Goal: Task Accomplishment & Management: Manage account settings

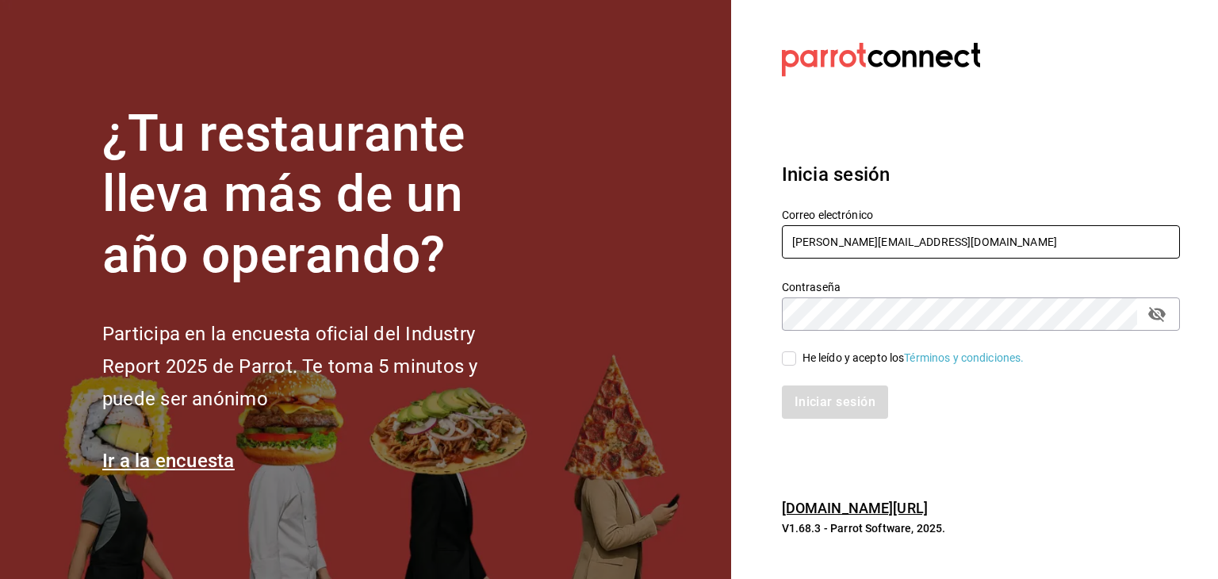
click at [927, 242] on input "carla_zh@outlook.com" at bounding box center [981, 241] width 398 height 33
type input "jesus.rivera.gastelum@gmail.com"
drag, startPoint x: 795, startPoint y: 339, endPoint x: 787, endPoint y: 353, distance: 16.3
click at [787, 353] on div "He leído y acepto los Términos y condiciones." at bounding box center [971, 349] width 417 height 36
click at [787, 353] on input "He leído y acepto los Términos y condiciones." at bounding box center [789, 358] width 14 height 14
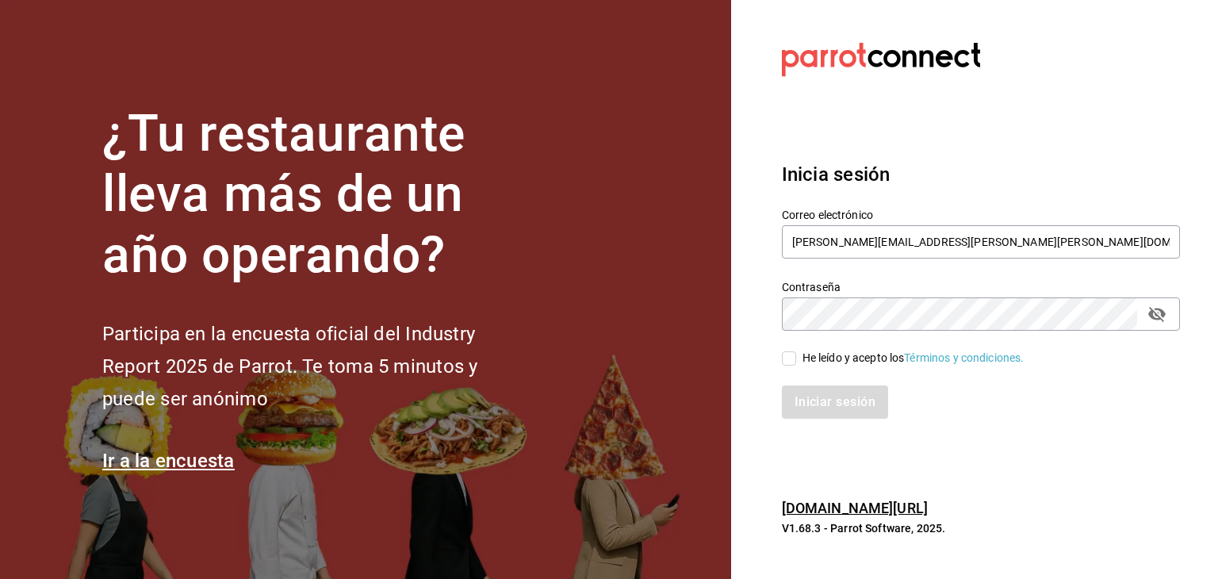
checkbox input "true"
click at [813, 404] on button "Iniciar sesión" at bounding box center [836, 401] width 108 height 33
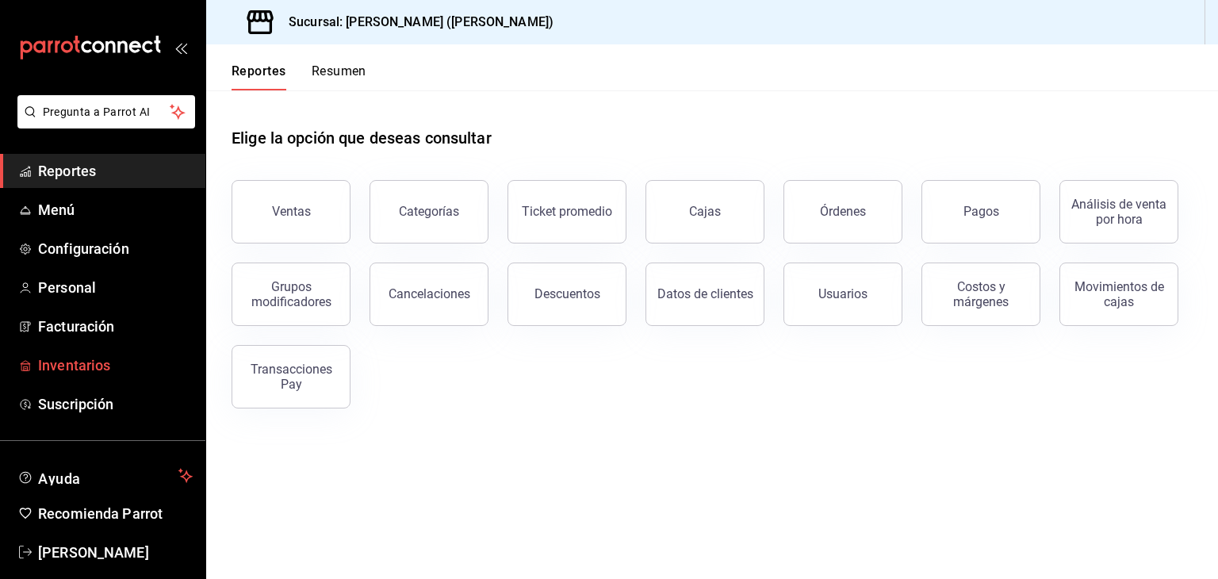
click at [107, 362] on span "Inventarios" at bounding box center [115, 364] width 155 height 21
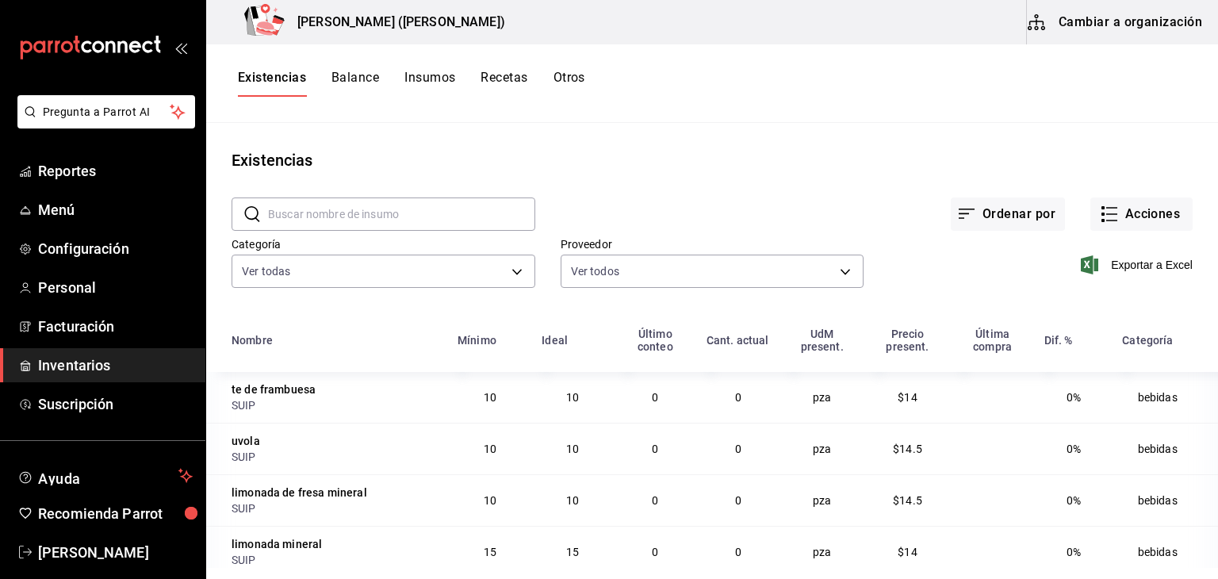
click at [320, 223] on input "text" at bounding box center [401, 214] width 267 height 32
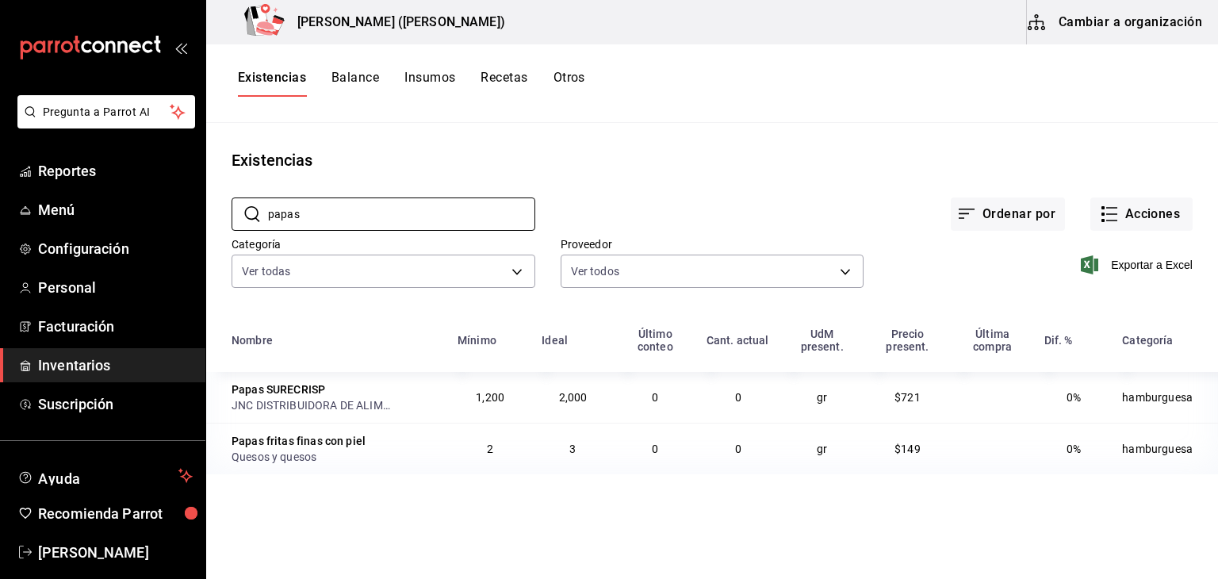
type input "papas"
click at [1115, 214] on icon "button" at bounding box center [1109, 214] width 19 height 19
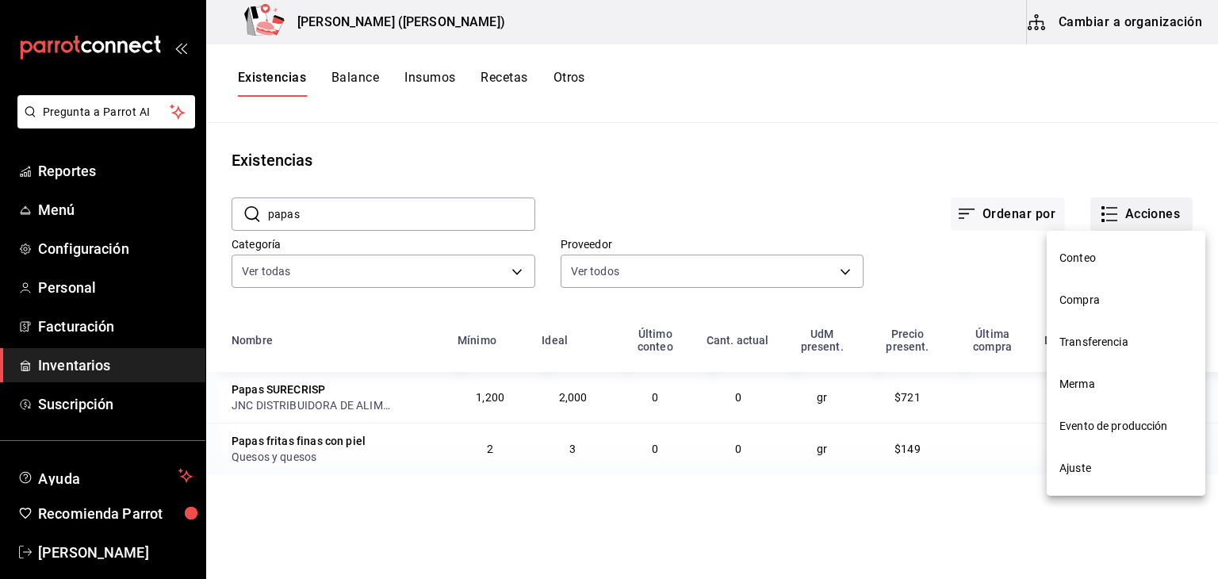
click at [1115, 214] on div at bounding box center [609, 289] width 1218 height 579
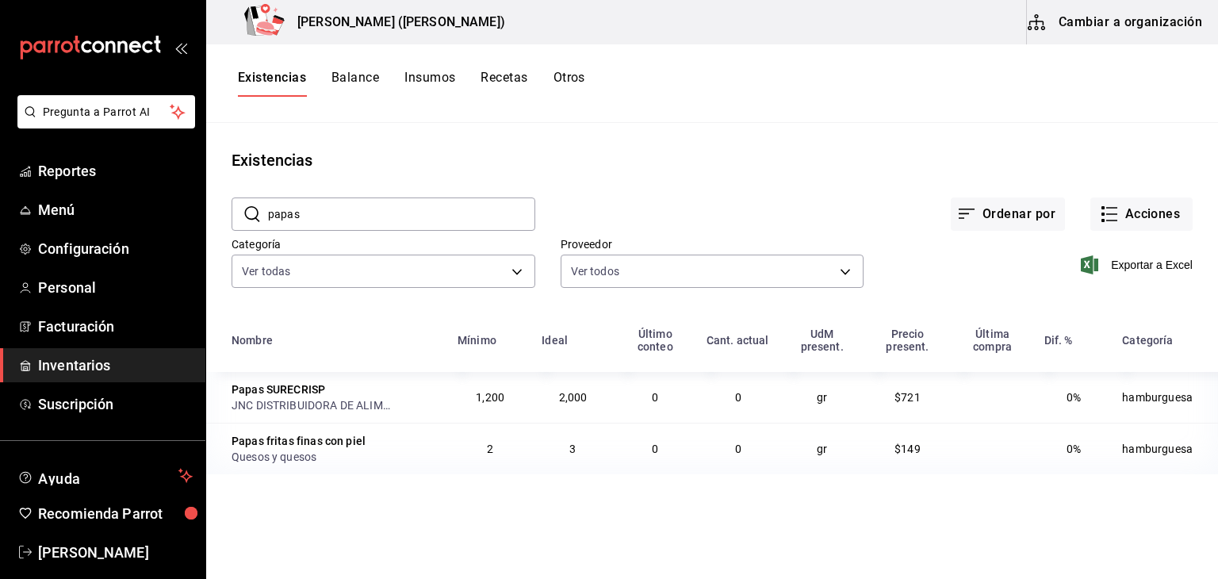
click at [953, 136] on main "Existencias ​ papas ​ Ordenar por Acciones Categoría Ver todas 203776d8-1354-47…" at bounding box center [712, 345] width 1012 height 445
click at [420, 74] on button "Insumos" at bounding box center [429, 83] width 51 height 27
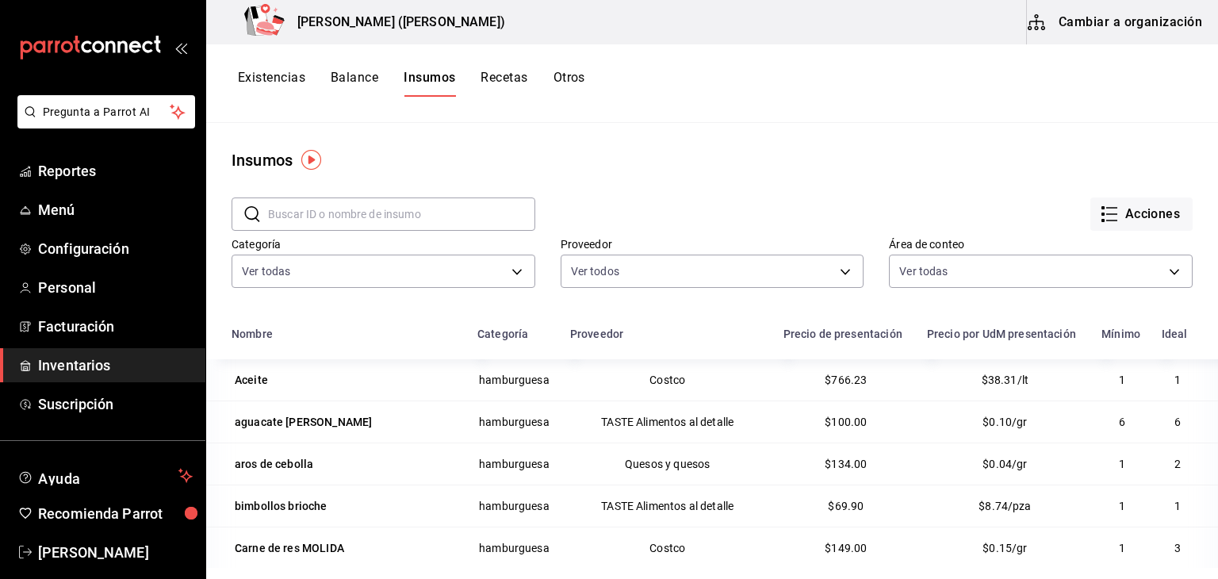
click at [488, 213] on input "text" at bounding box center [401, 214] width 267 height 32
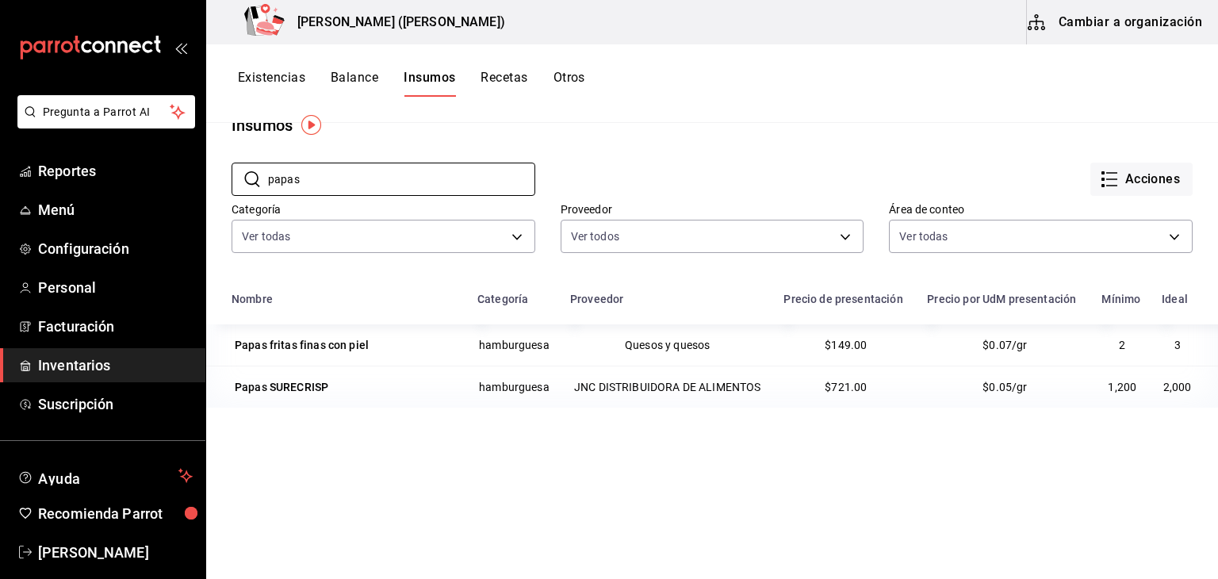
scroll to position [35, 0]
type input "papas"
click at [288, 390] on div "Papas SURECRISP" at bounding box center [282, 387] width 94 height 16
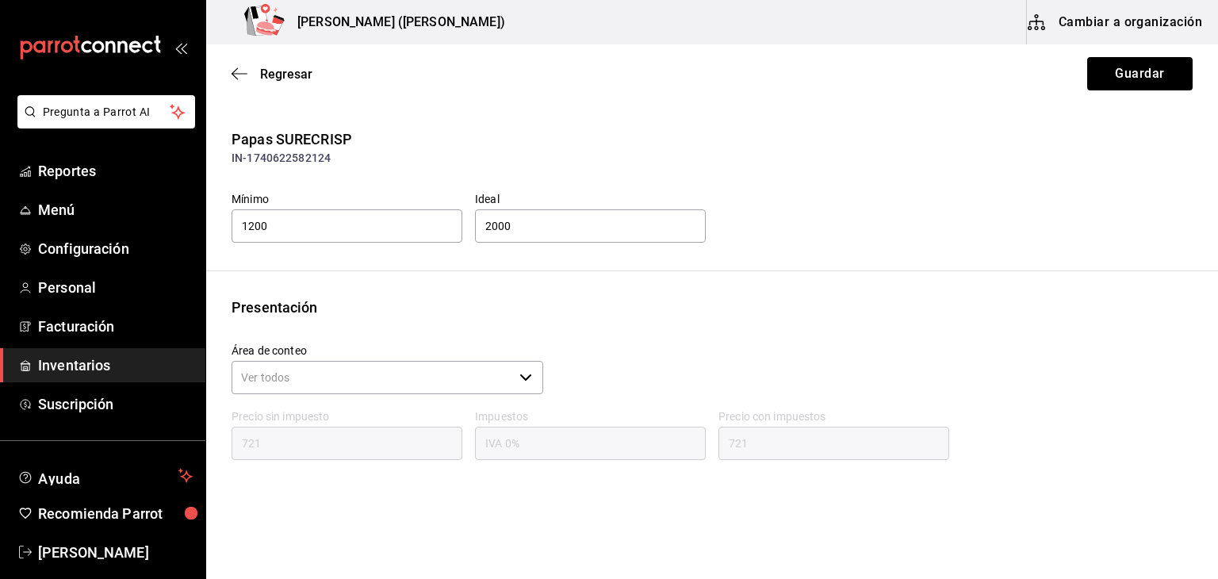
type input "721.00"
click at [254, 80] on span "Regresar" at bounding box center [272, 74] width 81 height 15
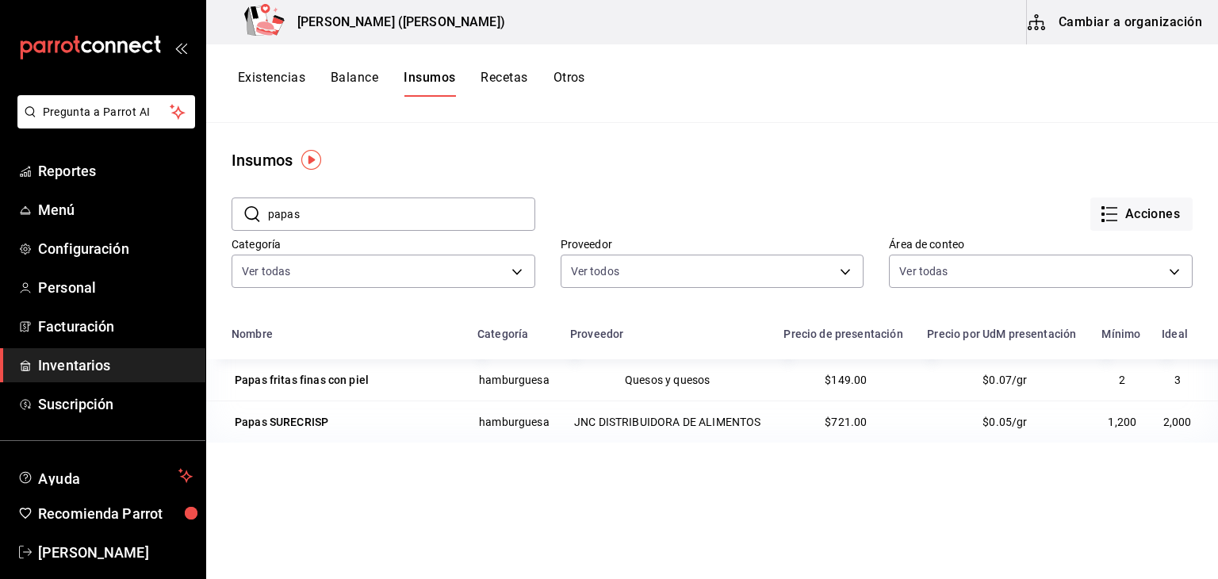
click at [504, 83] on button "Recetas" at bounding box center [504, 83] width 47 height 27
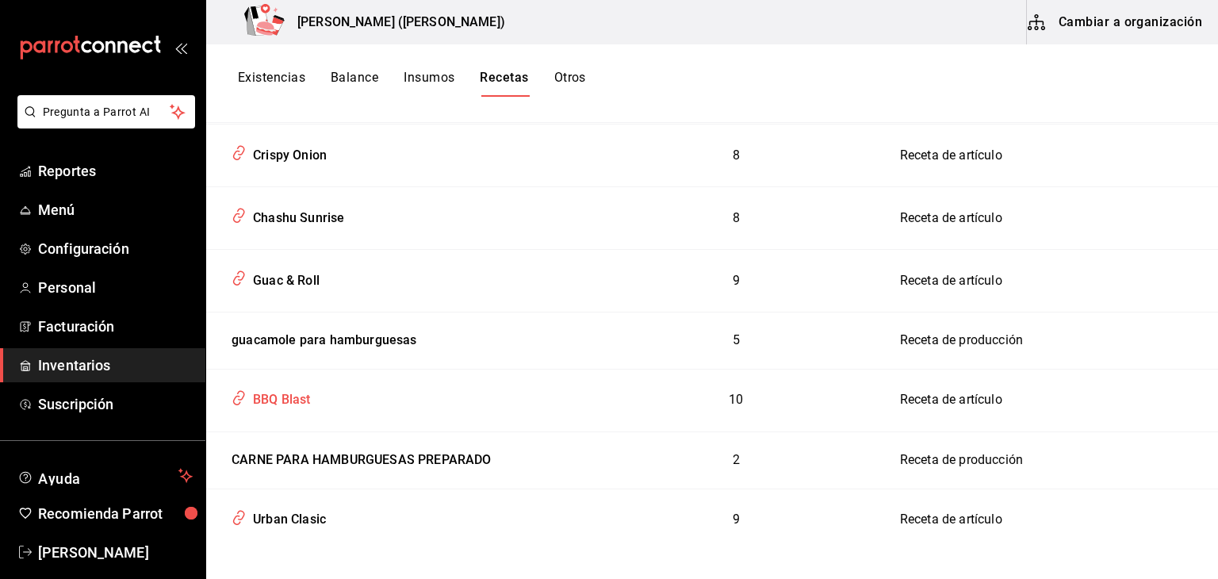
scroll to position [1031, 0]
click at [354, 384] on div "BBQ Blast" at bounding box center [398, 397] width 347 height 30
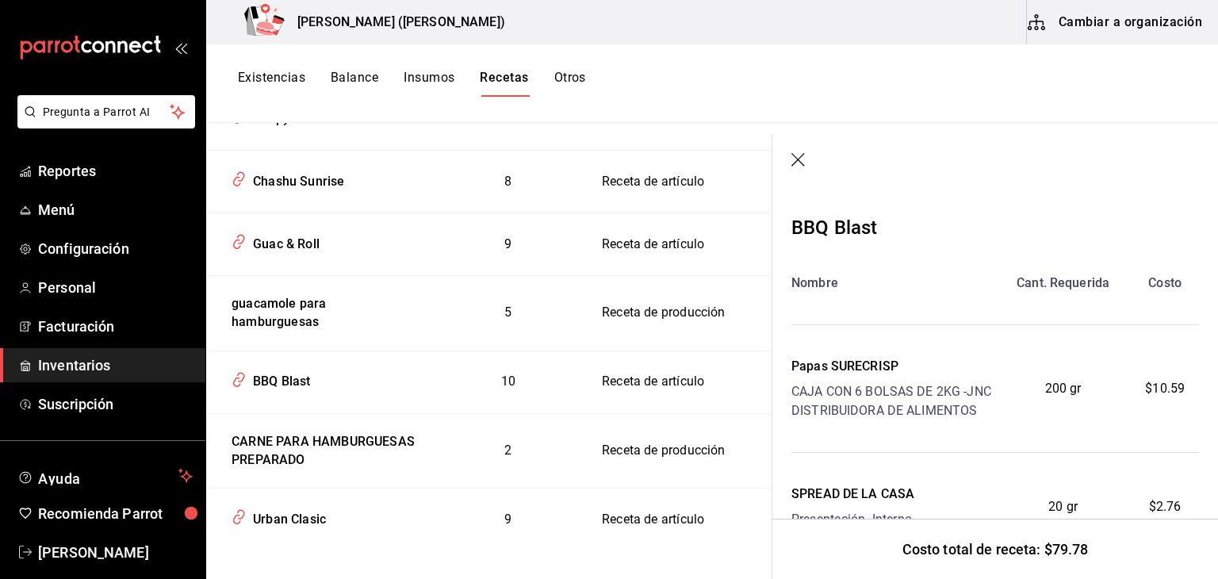
click at [441, 78] on button "Insumos" at bounding box center [429, 83] width 51 height 27
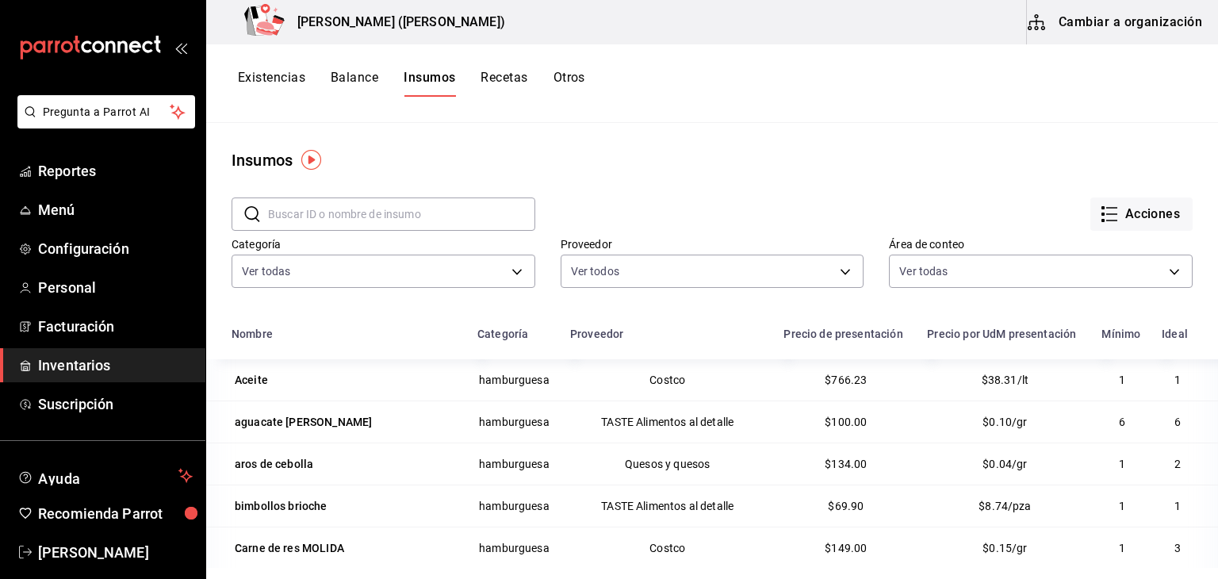
click at [397, 211] on input "text" at bounding box center [401, 214] width 267 height 32
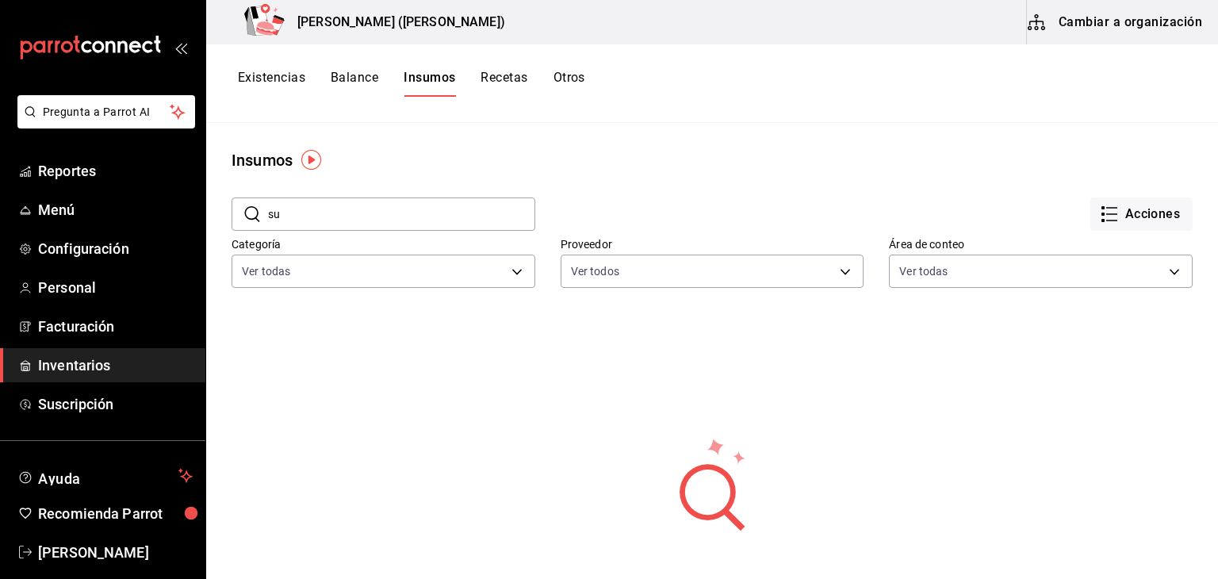
type input "s"
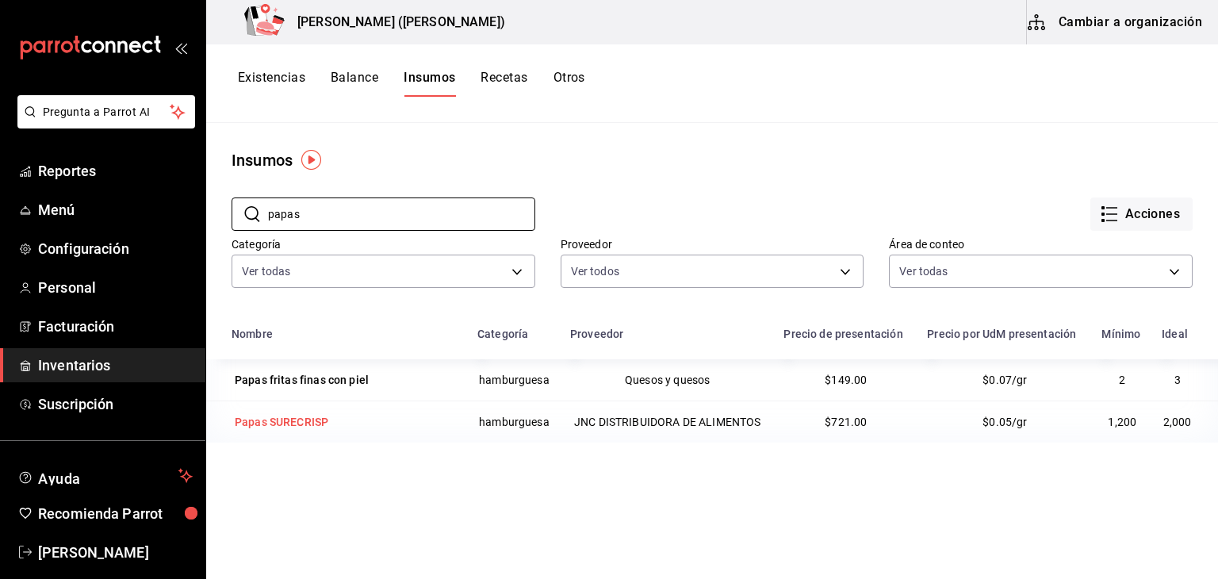
type input "papas"
click at [339, 419] on div "Papas SURECRISP" at bounding box center [345, 422] width 227 height 22
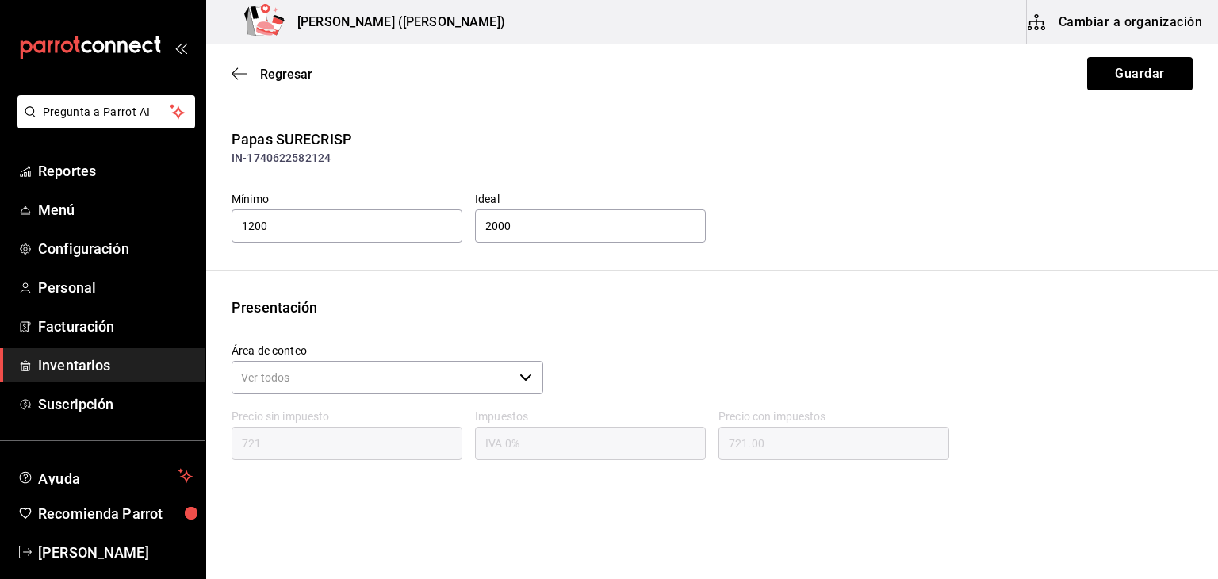
click at [1078, 40] on button "Cambiar a organización" at bounding box center [1116, 22] width 178 height 44
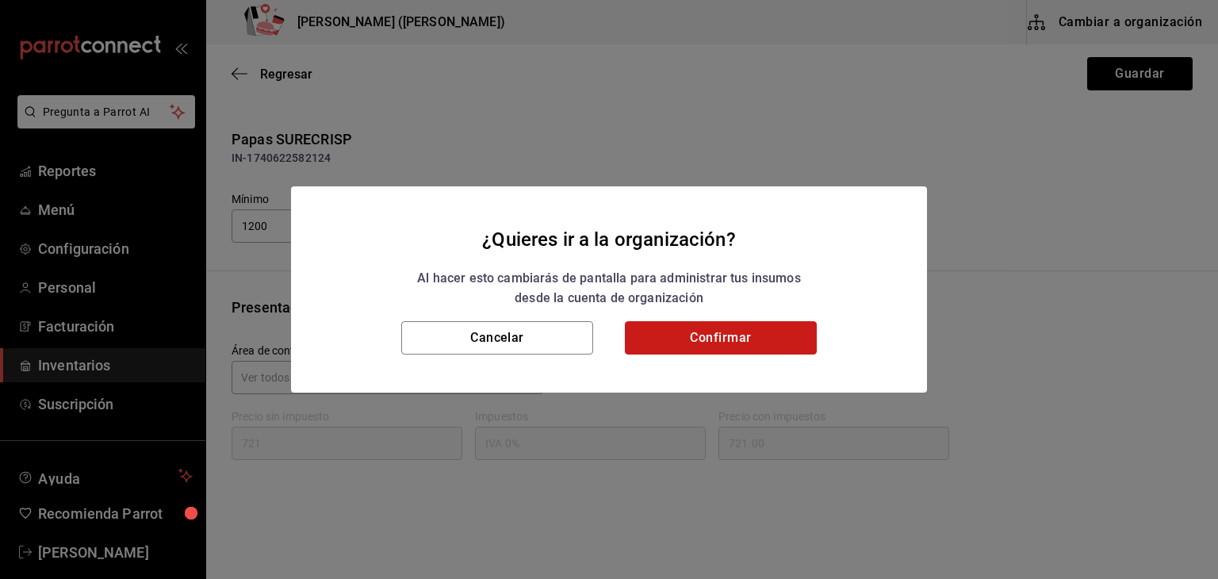
click at [696, 328] on button "Confirmar" at bounding box center [721, 337] width 192 height 33
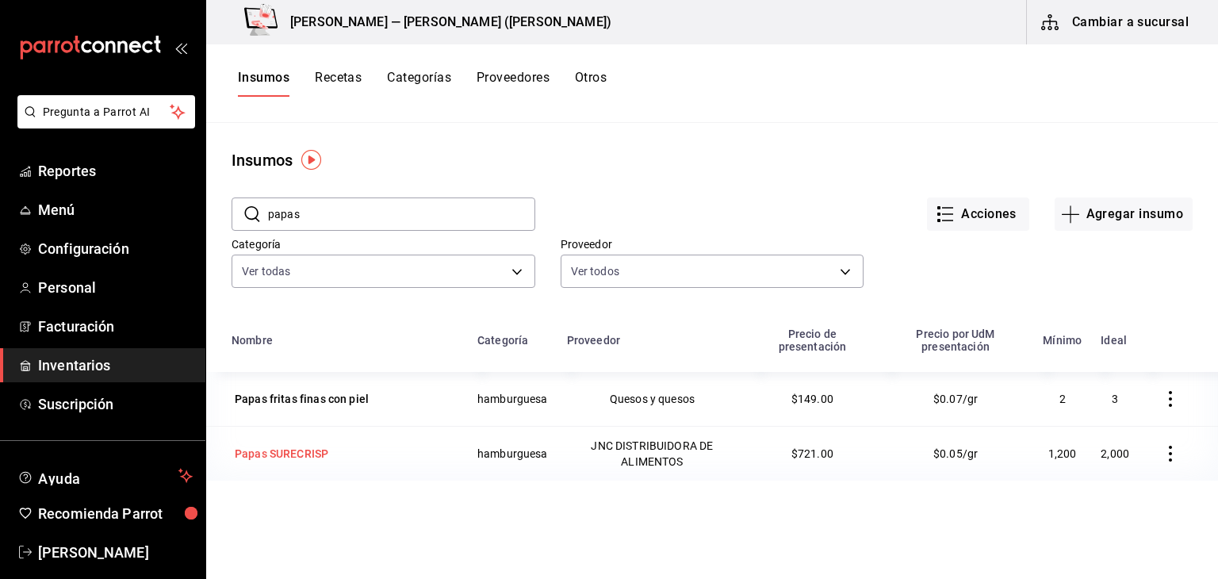
click at [330, 438] on td "Papas SURECRISP" at bounding box center [337, 453] width 262 height 55
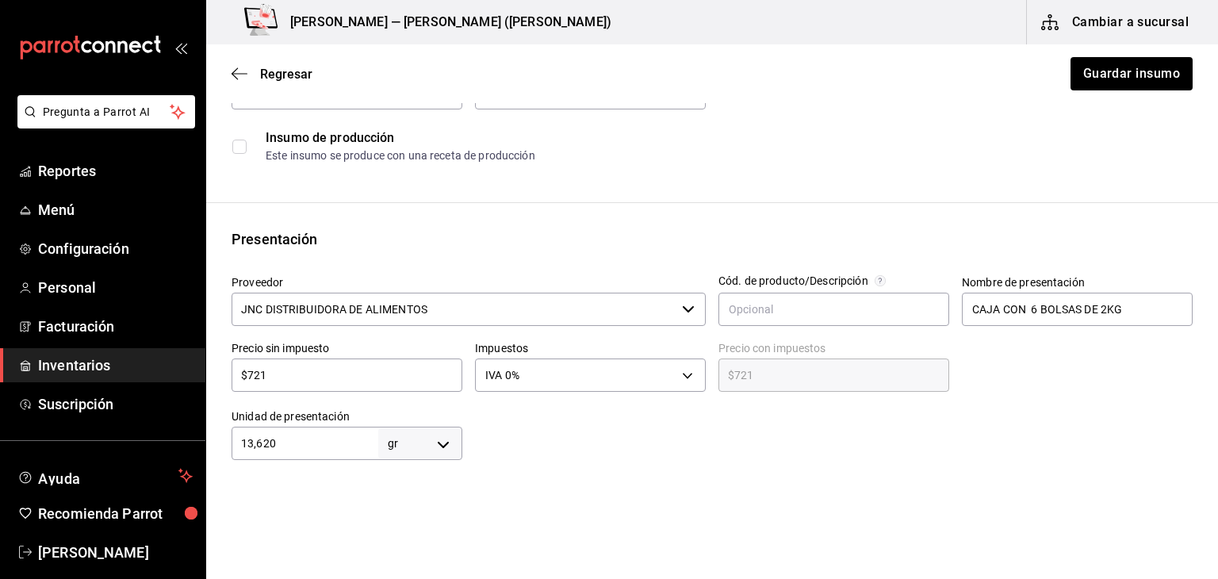
scroll to position [197, 0]
click at [683, 308] on icon "button" at bounding box center [688, 311] width 13 height 13
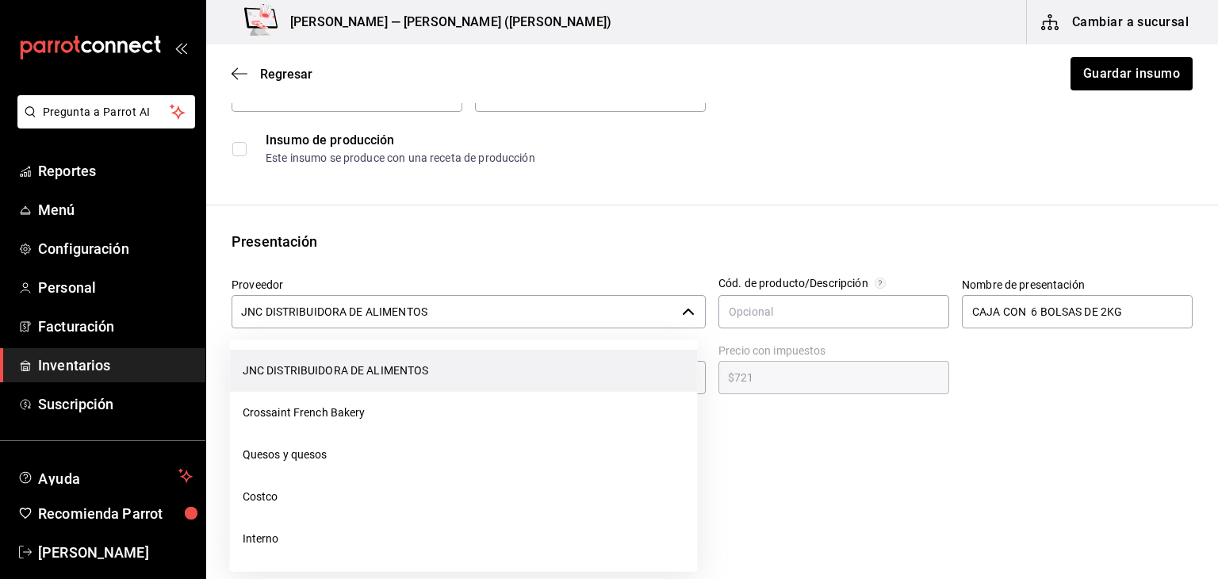
scroll to position [171, 0]
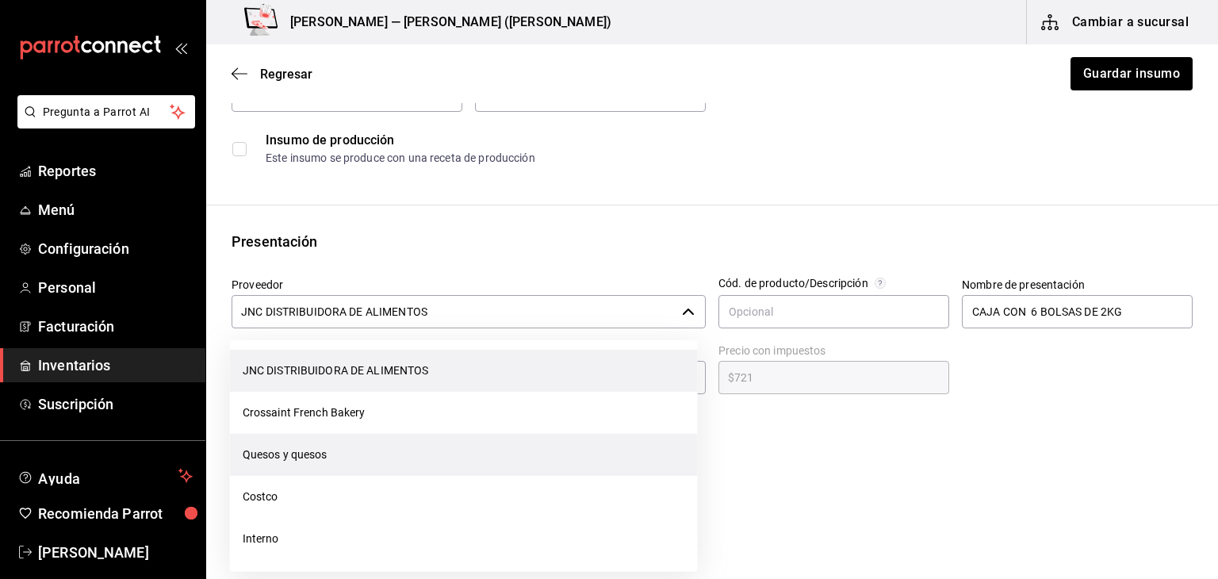
click at [370, 450] on li "Quesos y quesos" at bounding box center [464, 455] width 468 height 42
type input "Quesos y quesos"
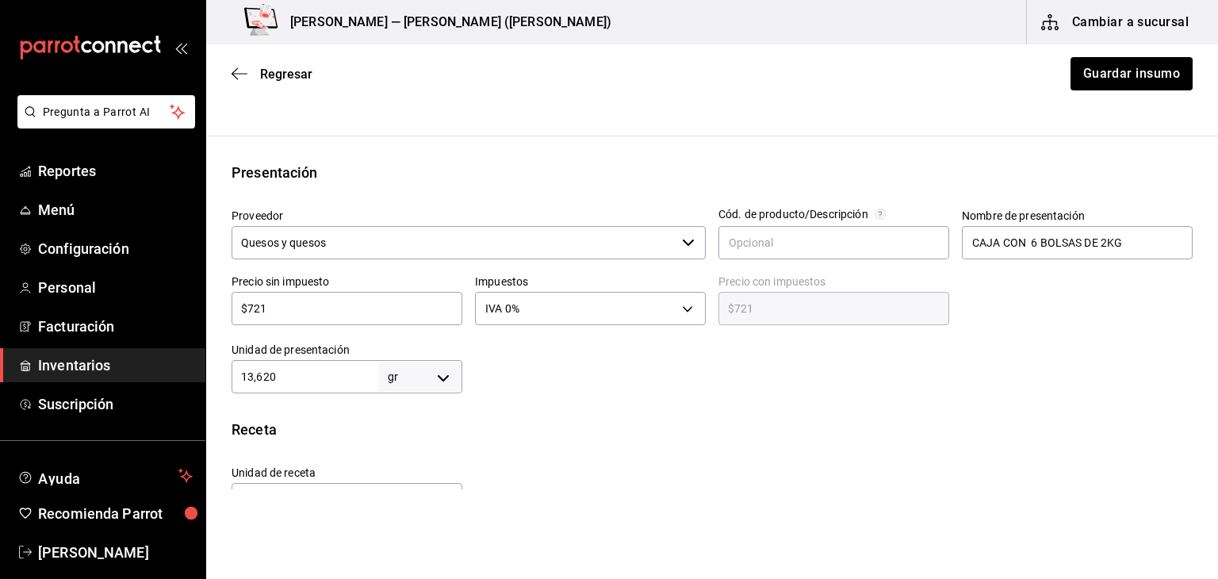
scroll to position [191, 0]
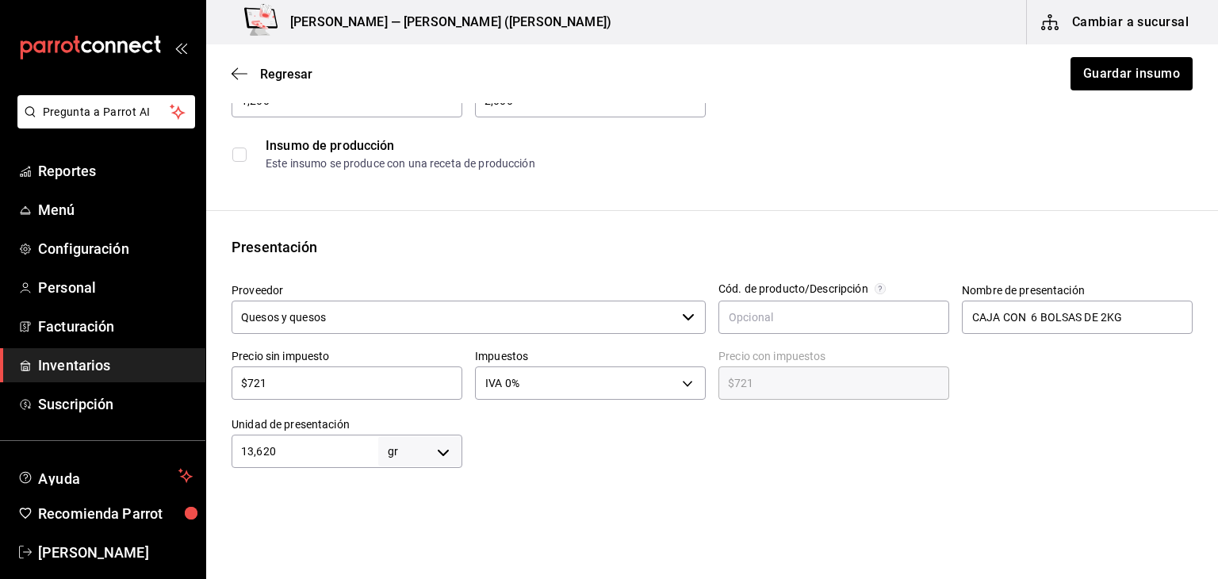
drag, startPoint x: 321, startPoint y: 379, endPoint x: 247, endPoint y: 380, distance: 73.8
click at [247, 380] on input "$721" at bounding box center [347, 383] width 231 height 19
type input "$6"
type input "$6.00"
type input "$69"
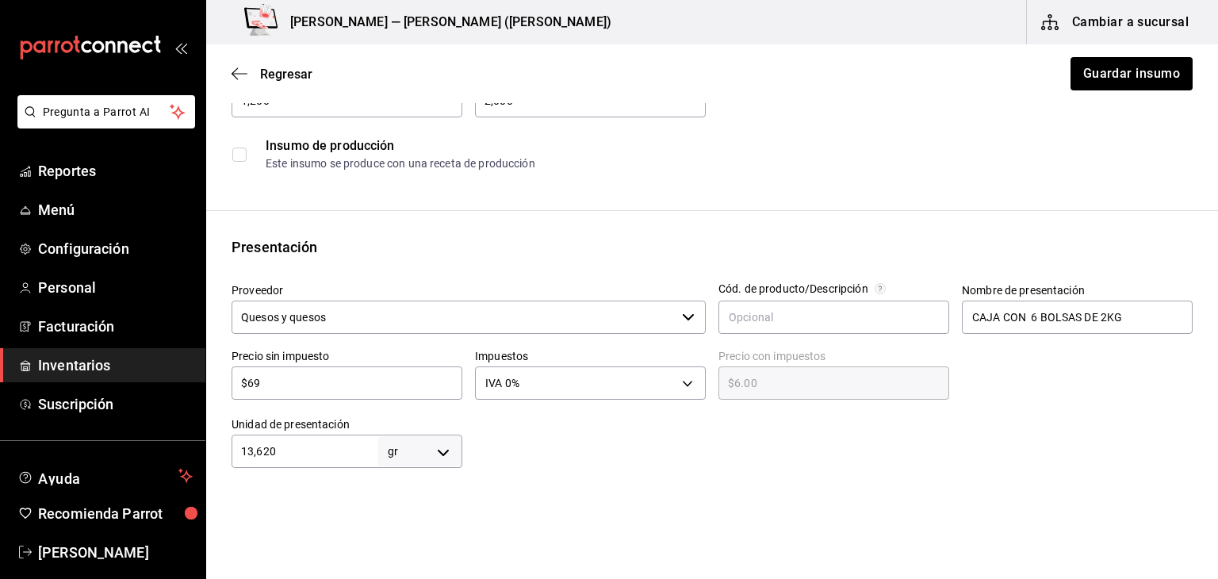
type input "$69.00"
type input "$696"
type input "$696.00"
type input "$69"
type input "$69.00"
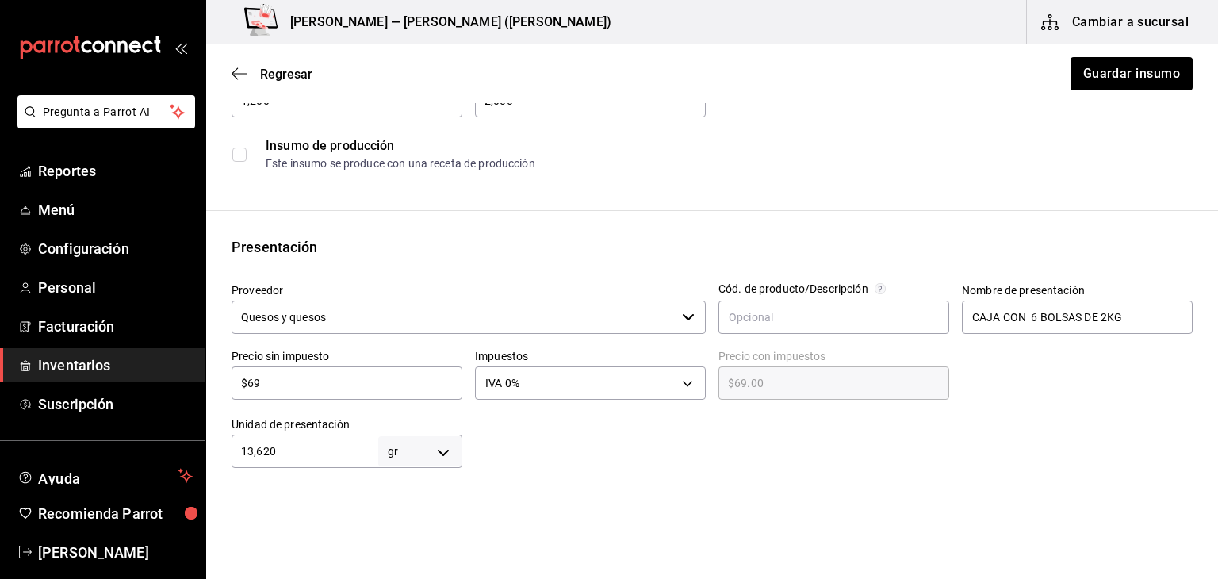
type input "$6"
type input "$6.00"
type input "$0.00"
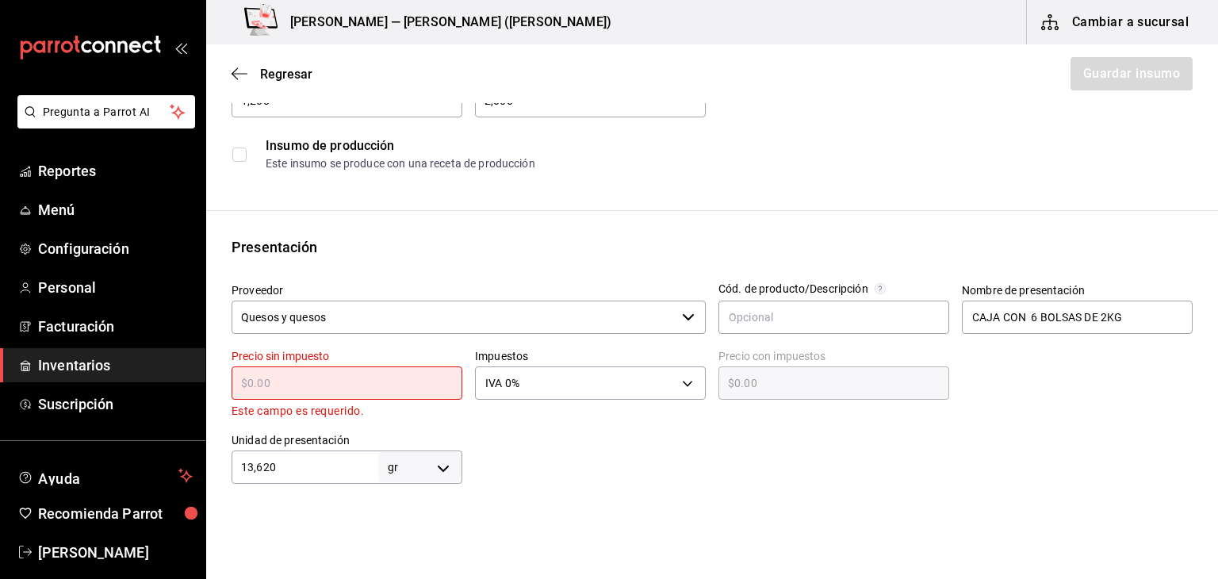
type input "$7"
type input "$7.00"
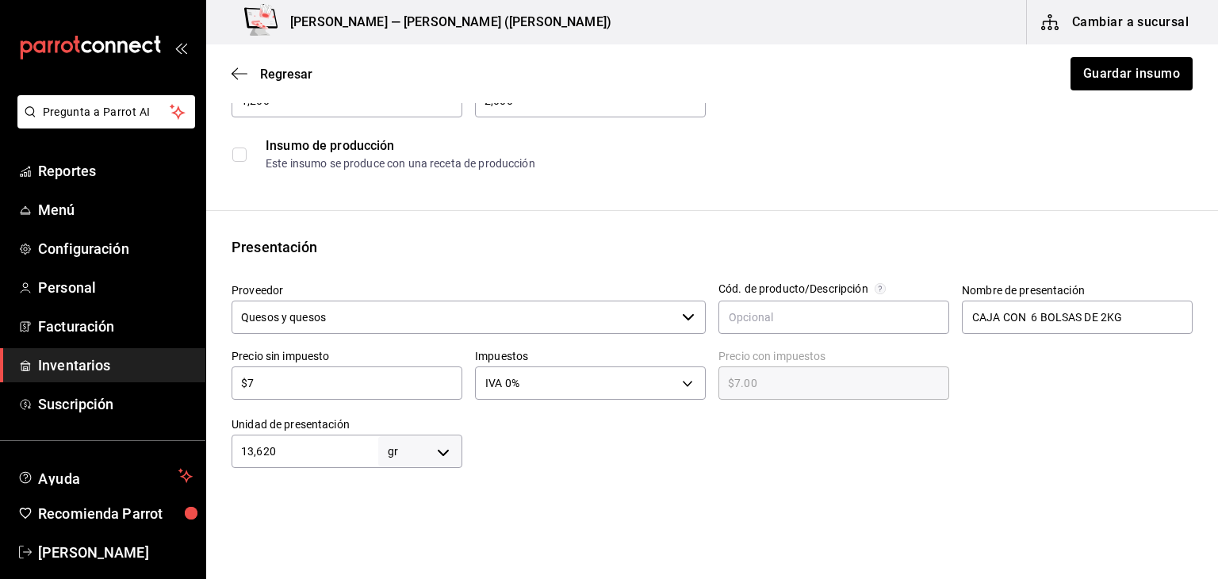
type input "$73"
type input "$73.00"
type input "$732"
type input "$732.00"
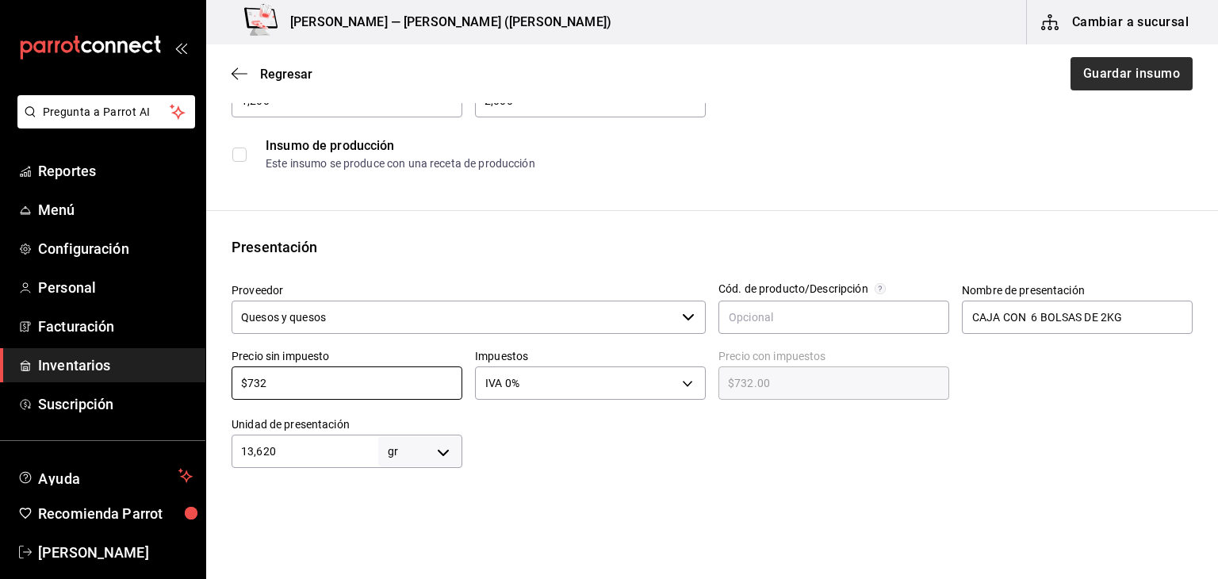
type input "$732"
click at [1071, 71] on button "Guardar insumo" at bounding box center [1131, 73] width 124 height 33
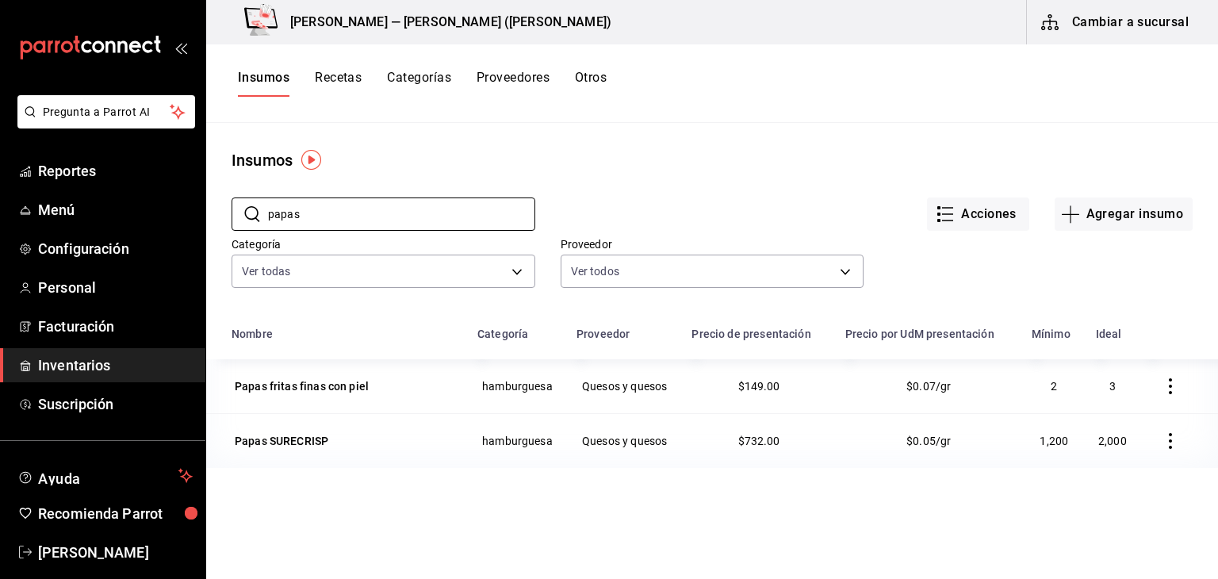
drag, startPoint x: 458, startPoint y: 220, endPoint x: 171, endPoint y: 189, distance: 288.7
click at [170, 189] on div "Pregunta a Parrot AI Reportes Menú Configuración Personal Facturación Inventari…" at bounding box center [609, 284] width 1218 height 568
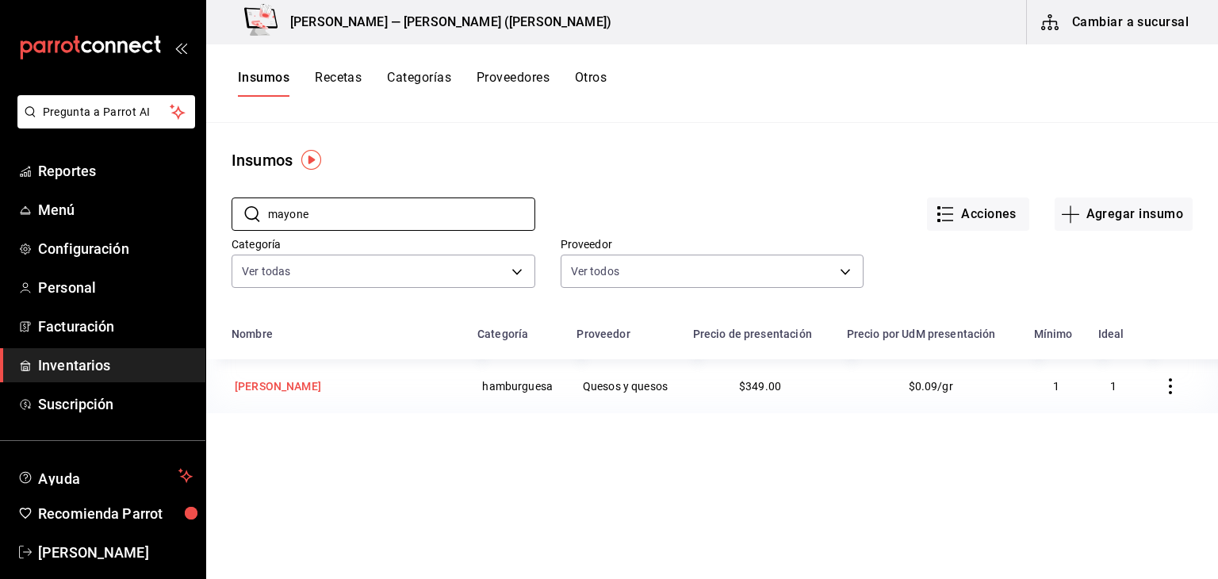
type input "mayone"
click at [336, 401] on td "[PERSON_NAME]" at bounding box center [337, 386] width 262 height 54
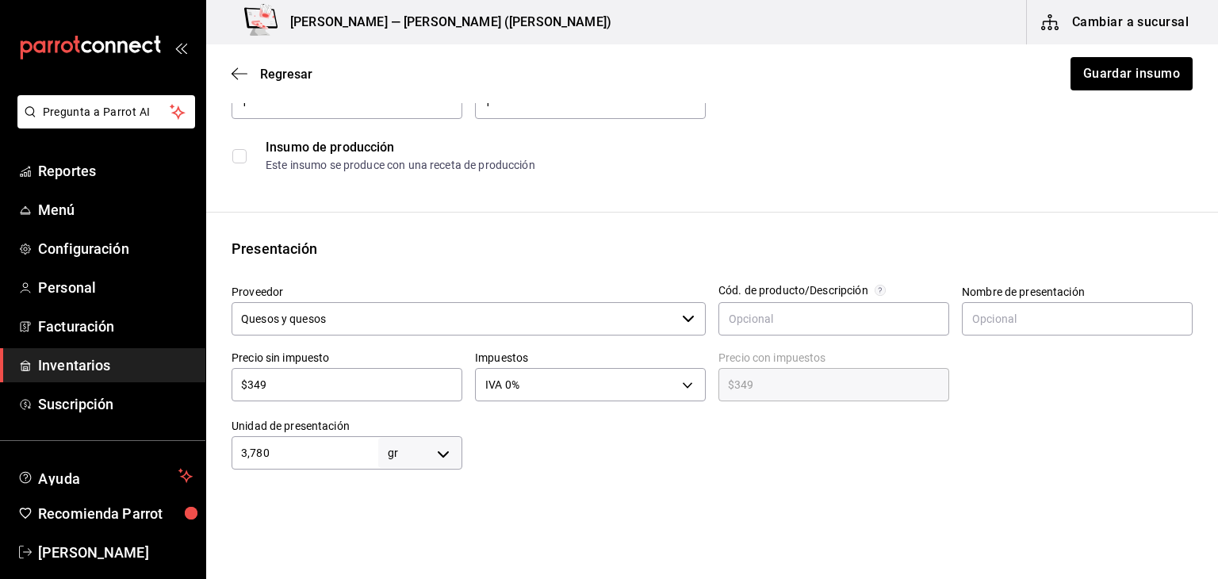
scroll to position [189, 0]
drag, startPoint x: 306, startPoint y: 385, endPoint x: 246, endPoint y: 385, distance: 60.3
click at [246, 385] on input "$349" at bounding box center [347, 385] width 231 height 19
type input "$2"
type input "$2.00"
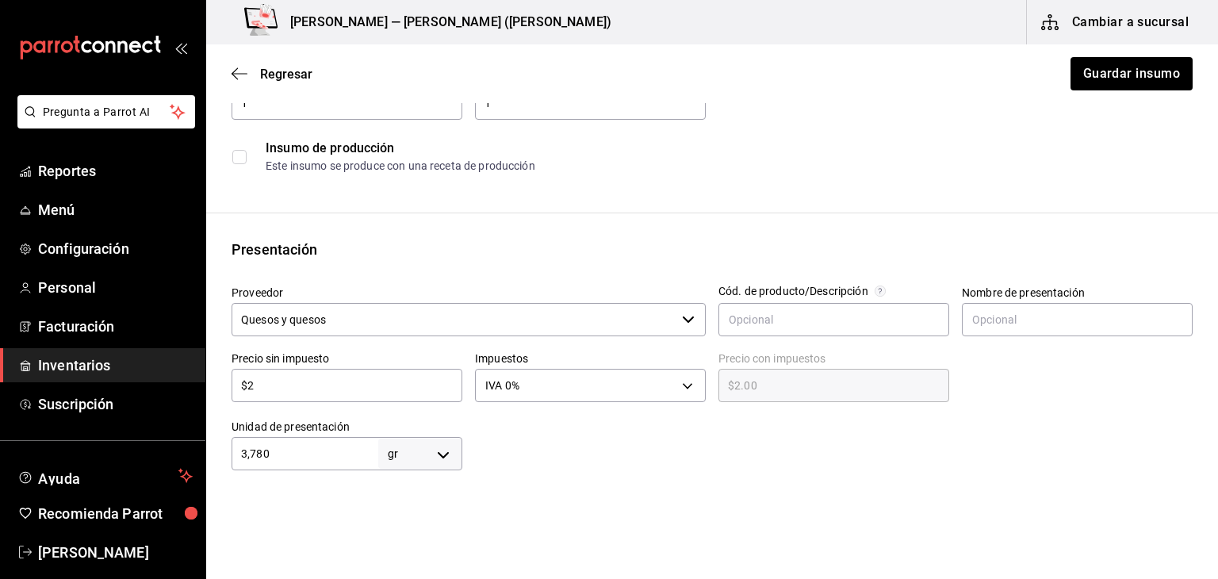
type input "$24"
type input "$24.00"
type input "$246"
type input "$246.00"
type input "$246"
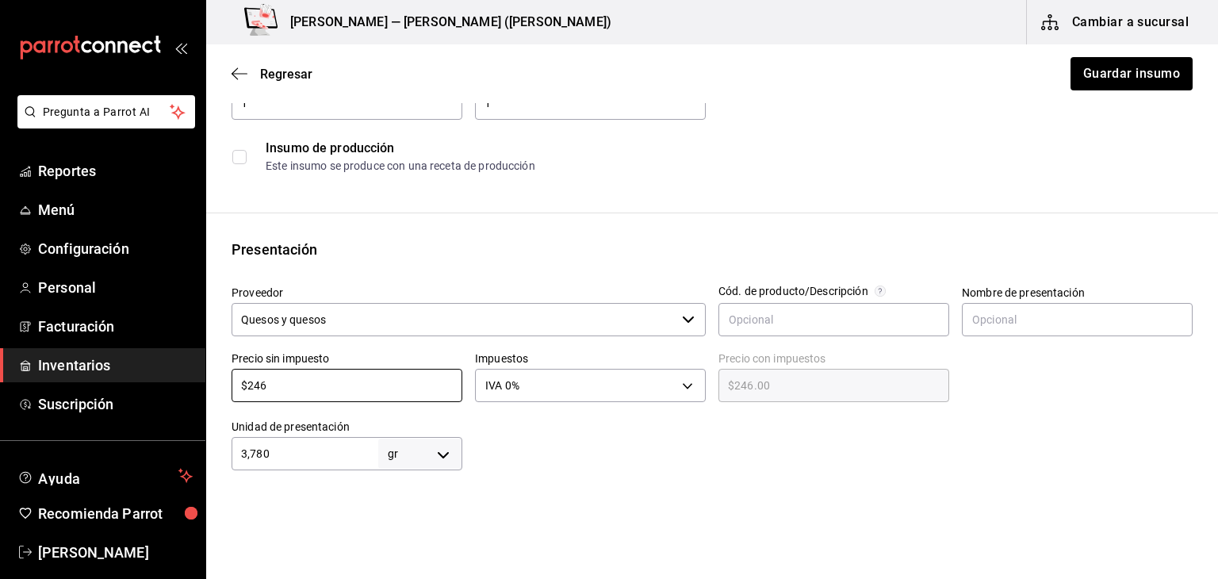
click at [703, 469] on div at bounding box center [827, 438] width 730 height 63
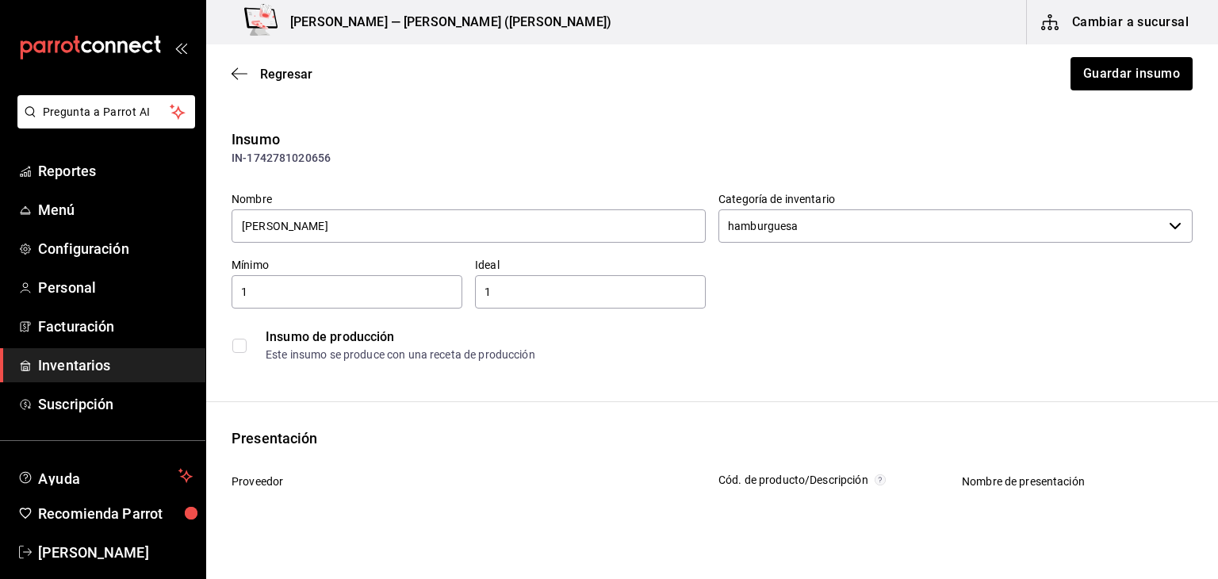
scroll to position [0, 0]
click at [1156, 79] on button "Guardar insumo" at bounding box center [1131, 73] width 124 height 33
